Goal: Find specific page/section: Find specific page/section

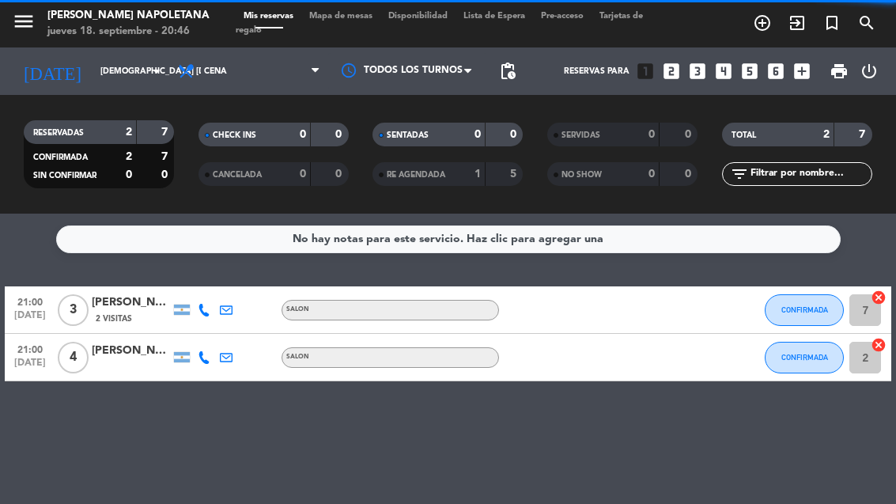
select select "es"
select select "dinner"
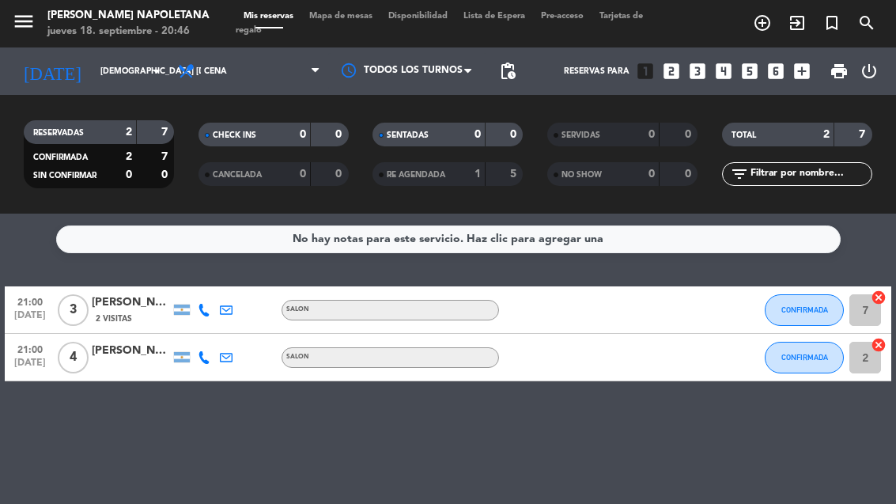
click at [485, 21] on span "Lista de Espera" at bounding box center [493, 16] width 77 height 9
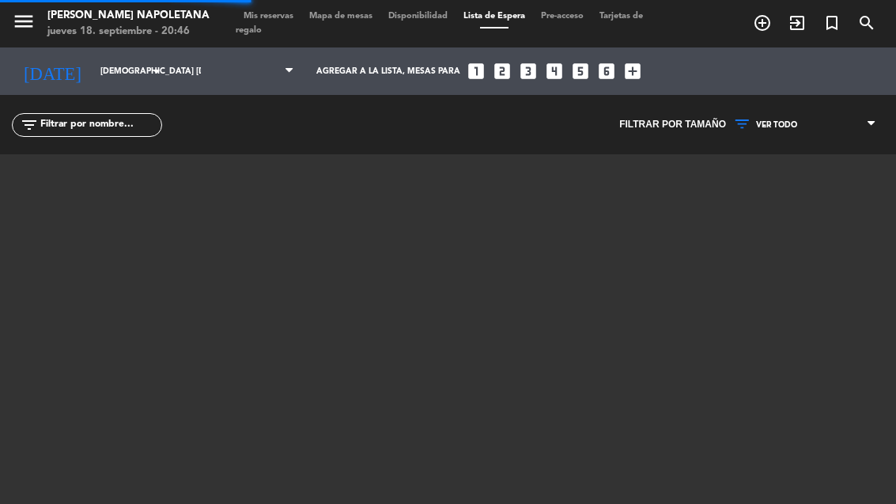
click at [512, 15] on span "Lista de Espera" at bounding box center [493, 16] width 77 height 9
select select "dinner"
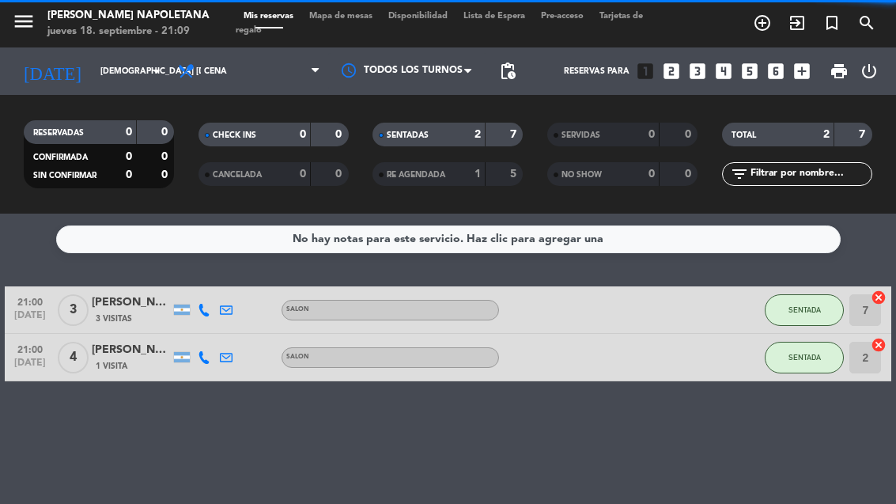
select select "es"
select select "dinner"
